Goal: Navigation & Orientation: Understand site structure

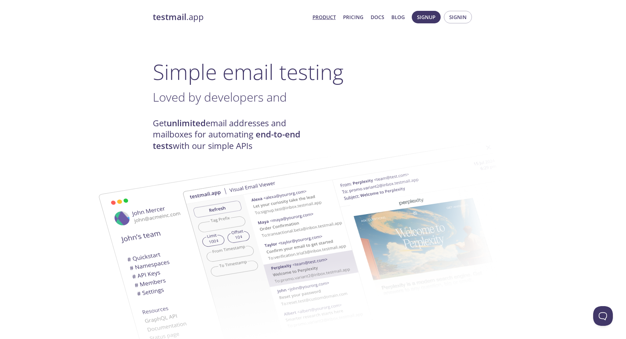
click at [436, 149] on img at bounding box center [359, 242] width 355 height 222
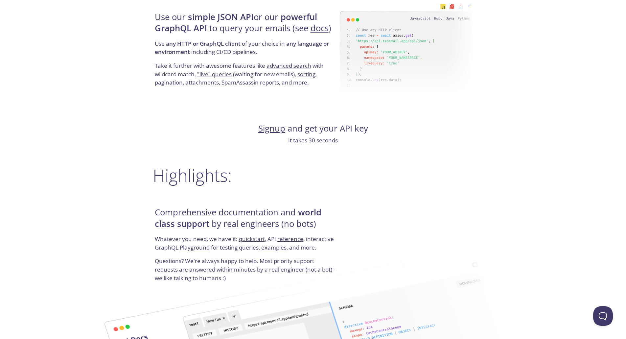
scroll to position [591, 0]
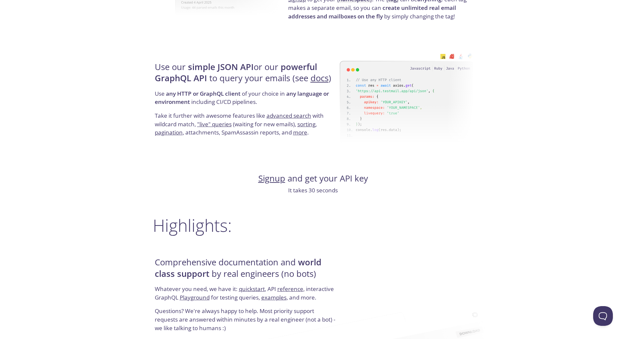
click at [455, 188] on p "It takes 30 seconds" at bounding box center [313, 190] width 321 height 9
click at [400, 263] on div "Comprehensive documentation and world class support by real engineers (no bots)…" at bounding box center [313, 294] width 321 height 79
click at [540, 225] on div "testmail .app Product Pricing Docs Blog Signup Signin Simple email testing Love…" at bounding box center [313, 187] width 626 height 1545
click at [495, 220] on div "testmail .app Product Pricing Docs Blog Signup Signin Simple email testing Neve…" at bounding box center [313, 187] width 626 height 1545
click at [473, 275] on div "Comprehensive documentation and world class support by real engineers (no bots)…" at bounding box center [313, 294] width 321 height 79
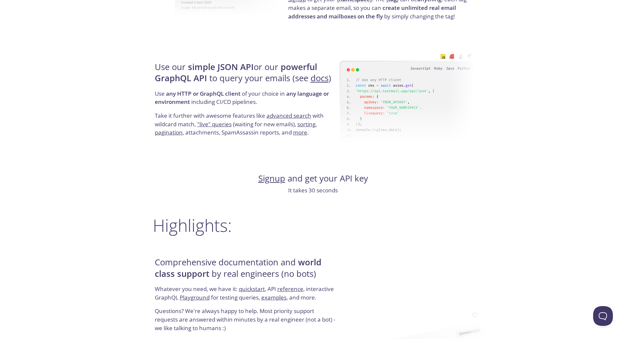
click at [524, 222] on div "testmail .app Product Pricing Docs Blog Signup Signin Simple email testing Neve…" at bounding box center [313, 187] width 626 height 1545
drag, startPoint x: 502, startPoint y: 272, endPoint x: 502, endPoint y: 268, distance: 4.6
click at [503, 271] on div "testmail .app Product Pricing Docs Blog Signup Signin Simple email testing Neve…" at bounding box center [313, 187] width 626 height 1545
